Goal: Find specific page/section: Find specific page/section

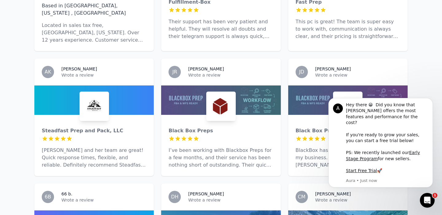
scroll to position [924, 0]
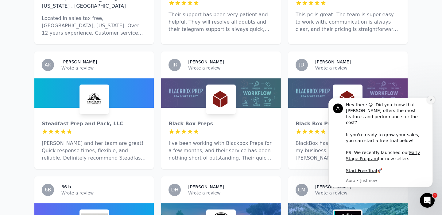
click at [431, 104] on button "Dismiss notification" at bounding box center [431, 100] width 8 height 8
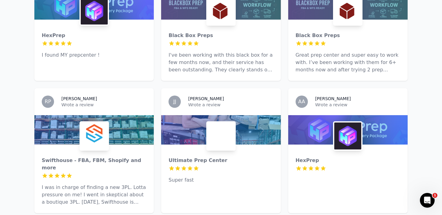
scroll to position [0, 0]
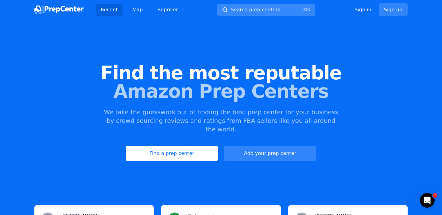
click at [261, 11] on span "Search prep centers" at bounding box center [254, 9] width 49 height 7
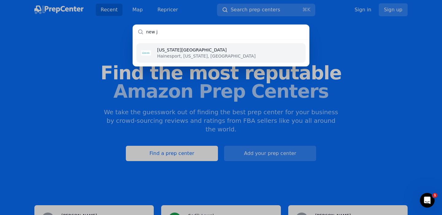
type input "new j"
click at [231, 46] on li "[US_STATE][GEOGRAPHIC_DATA] [GEOGRAPHIC_DATA], [US_STATE], [GEOGRAPHIC_DATA]" at bounding box center [220, 53] width 169 height 20
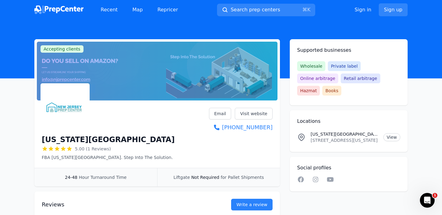
click at [308, 65] on span "Wholesale" at bounding box center [311, 66] width 28 height 10
click at [388, 133] on link "View" at bounding box center [391, 137] width 17 height 8
click at [247, 10] on span "Search prep centers" at bounding box center [254, 9] width 49 height 7
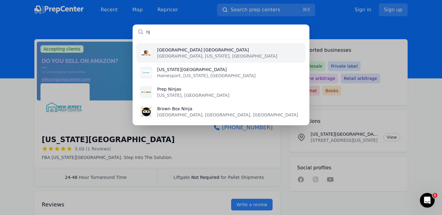
type input "nj"
click at [188, 55] on p "[GEOGRAPHIC_DATA], [US_STATE], [GEOGRAPHIC_DATA]" at bounding box center [217, 56] width 120 height 6
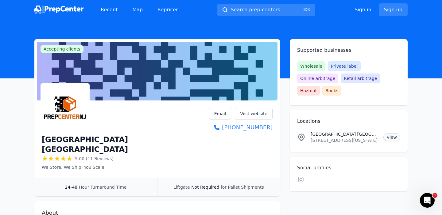
click at [390, 133] on link "View" at bounding box center [391, 137] width 17 height 8
click at [258, 116] on link "Visit website" at bounding box center [254, 114] width 38 height 12
